Goal: Task Accomplishment & Management: Use online tool/utility

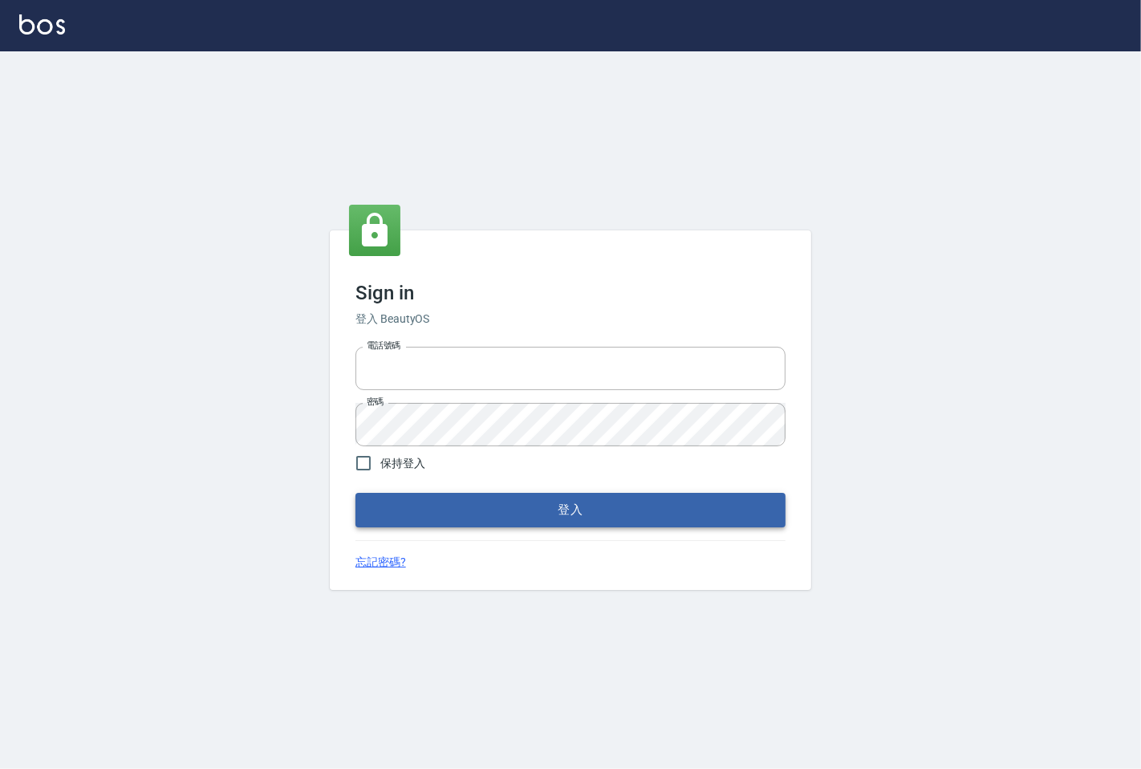
type input "25331148"
click at [425, 500] on button "登入" at bounding box center [570, 510] width 430 height 34
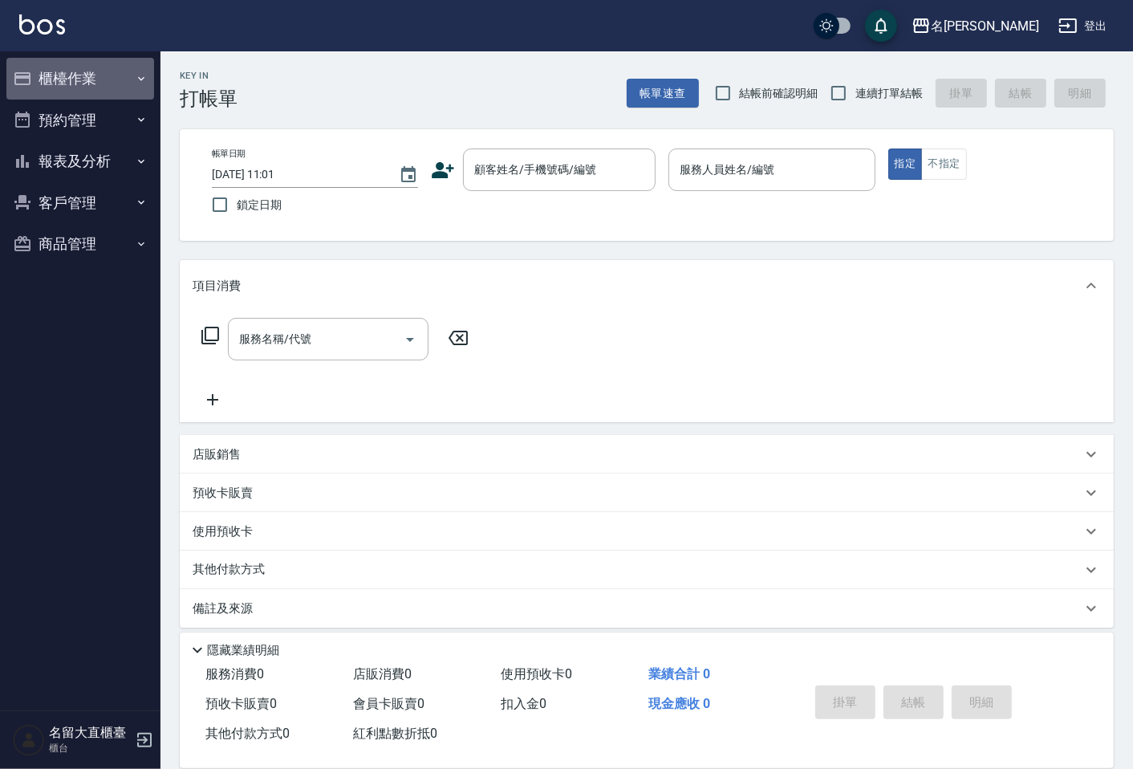
click at [118, 90] on button "櫃檯作業" at bounding box center [80, 79] width 148 height 42
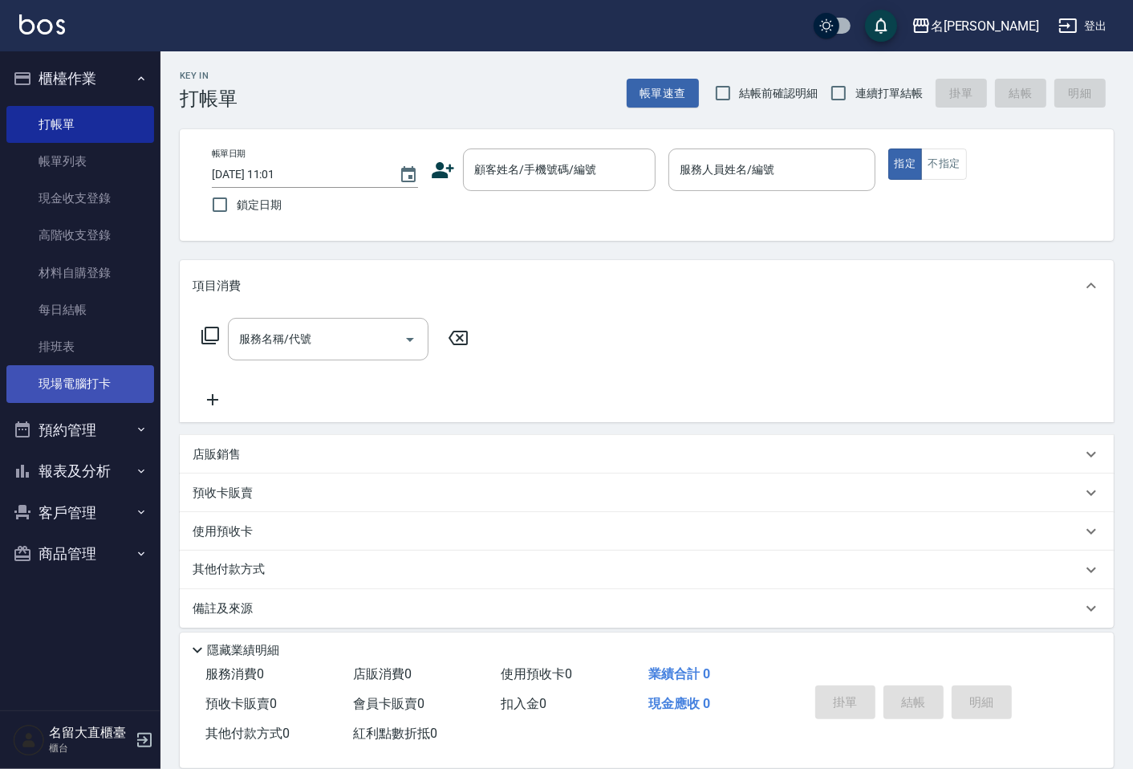
click at [86, 400] on link "現場電腦打卡" at bounding box center [80, 383] width 148 height 37
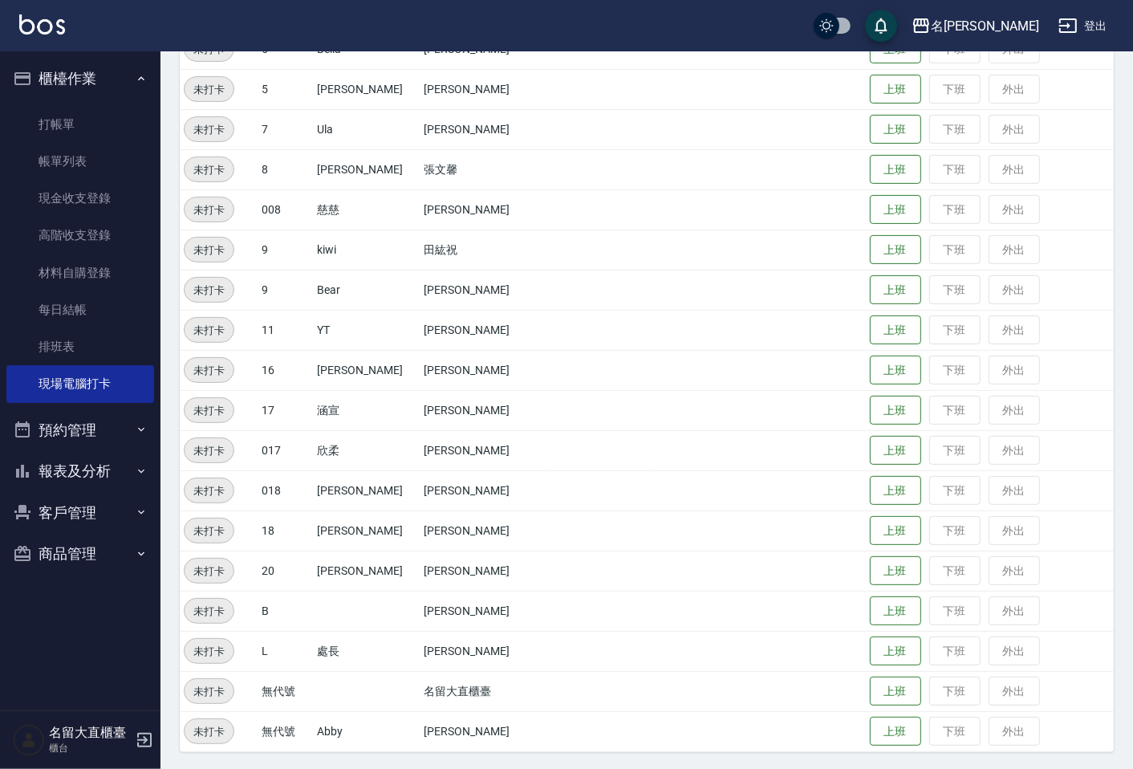
scroll to position [311, 0]
click at [866, 453] on td "上班 下班 外出" at bounding box center [990, 449] width 248 height 40
click at [870, 452] on button "上班" at bounding box center [895, 450] width 51 height 28
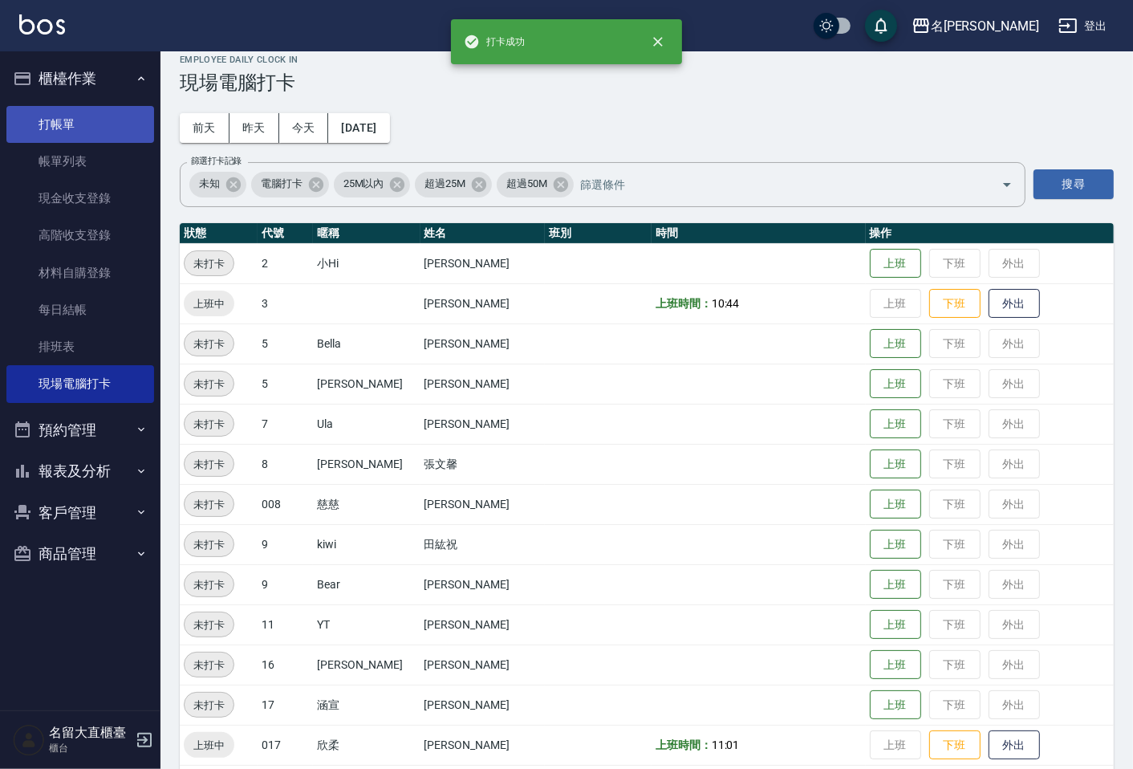
scroll to position [0, 0]
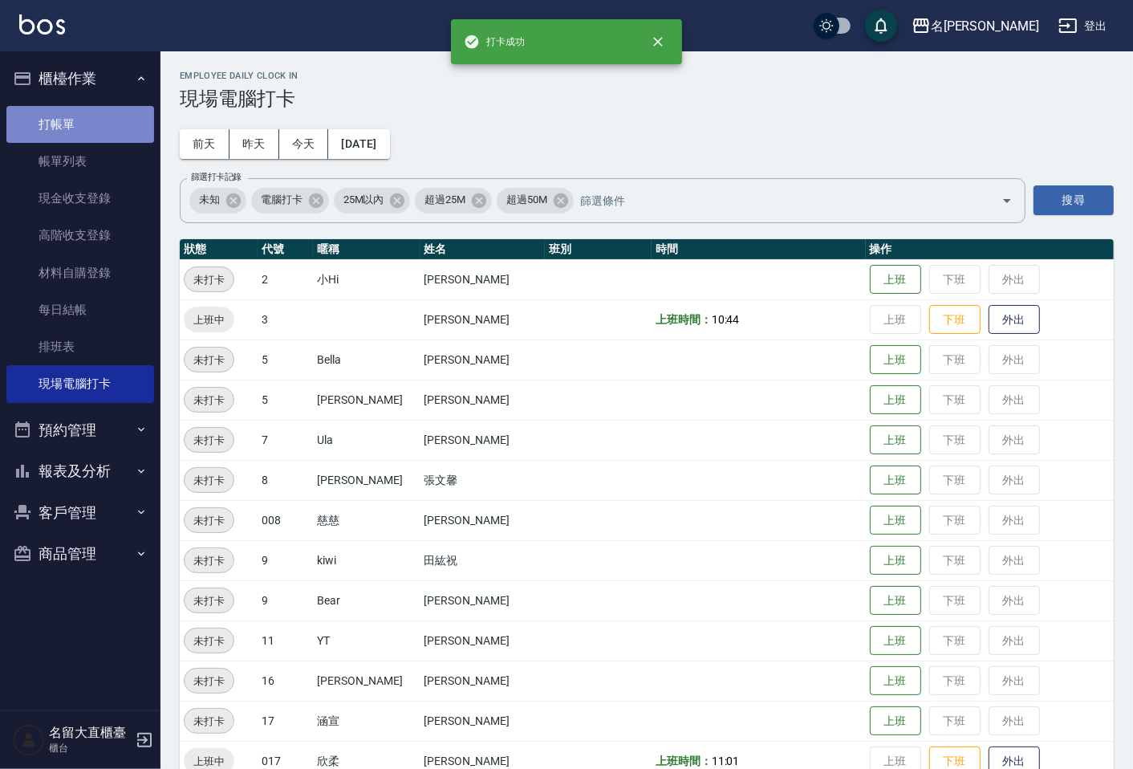
click at [129, 130] on link "打帳單" at bounding box center [80, 124] width 148 height 37
